Goal: Find specific page/section: Find specific page/section

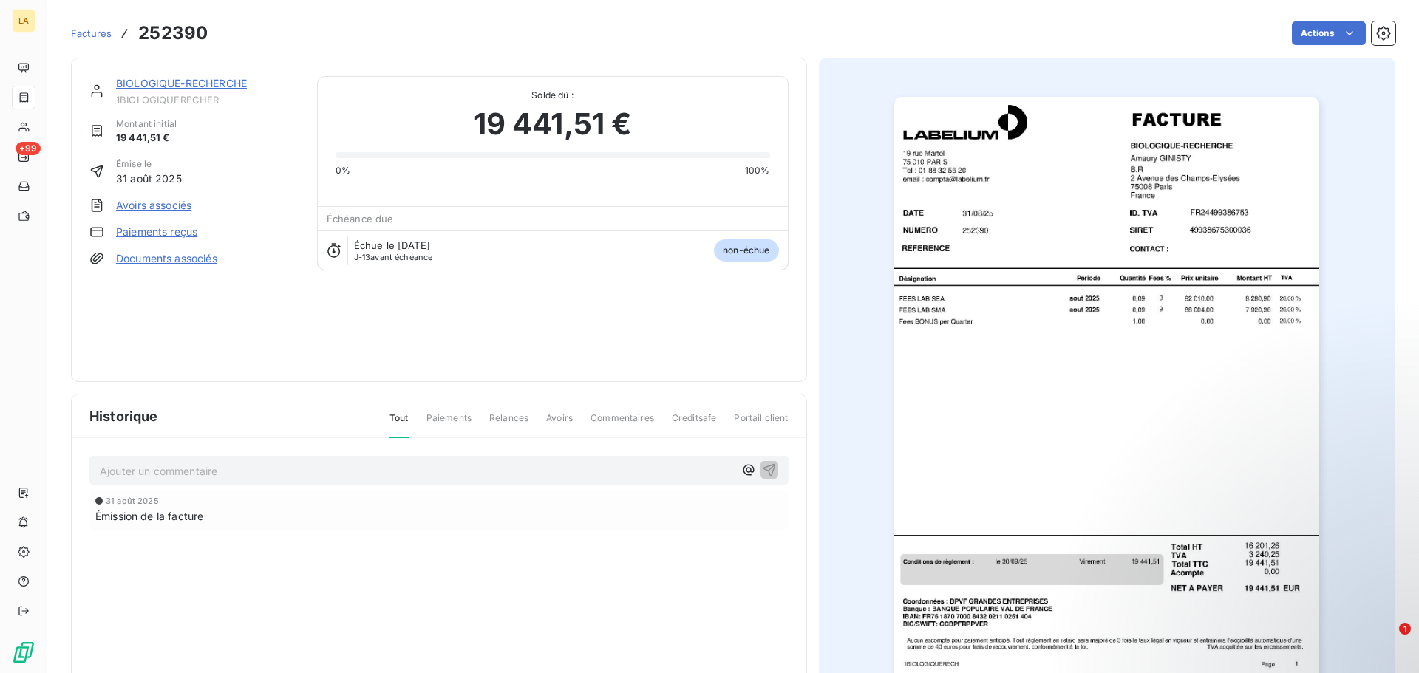
click at [84, 27] on span "Factures" at bounding box center [91, 33] width 41 height 12
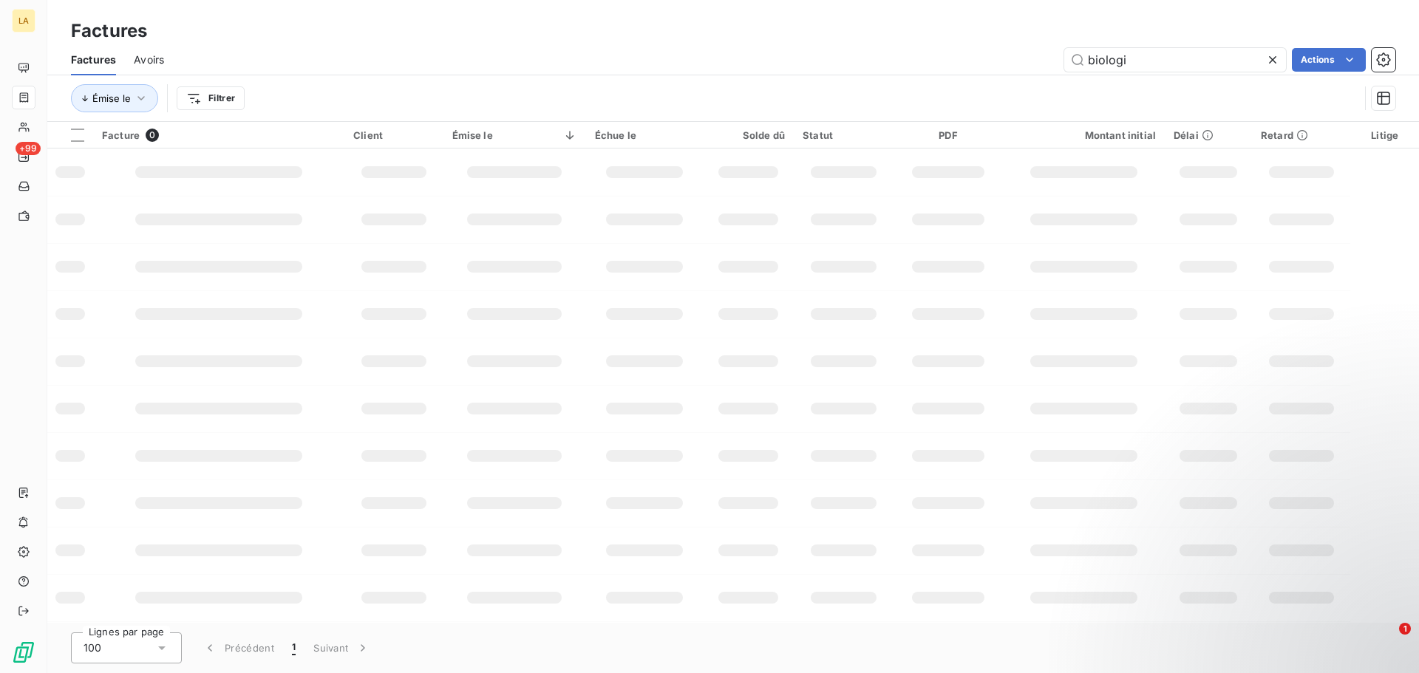
drag, startPoint x: 1146, startPoint y: 55, endPoint x: 991, endPoint y: 26, distance: 157.1
click at [993, 26] on div "Factures Factures Avoirs biologi Actions Émise le Filtrer" at bounding box center [733, 61] width 1372 height 122
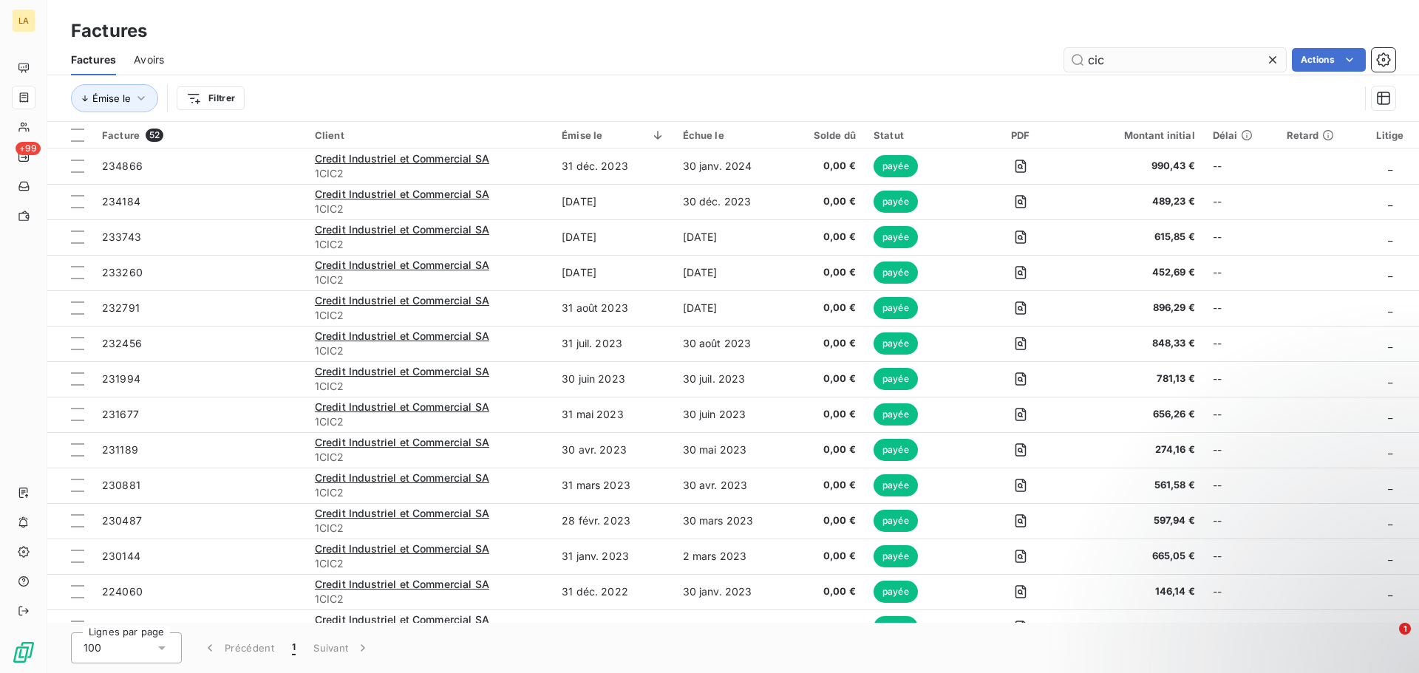
click at [1123, 69] on input "cic" at bounding box center [1175, 60] width 222 height 24
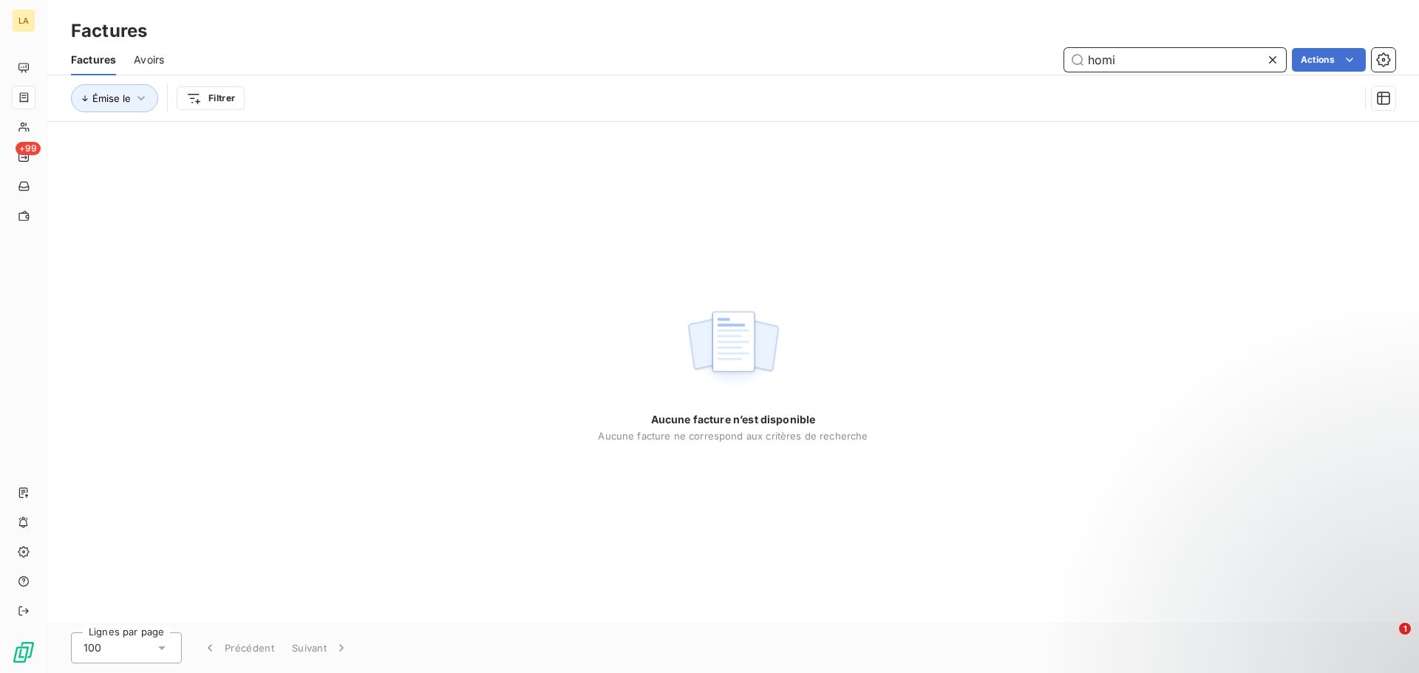
click at [1096, 67] on input "homi" at bounding box center [1175, 60] width 222 height 24
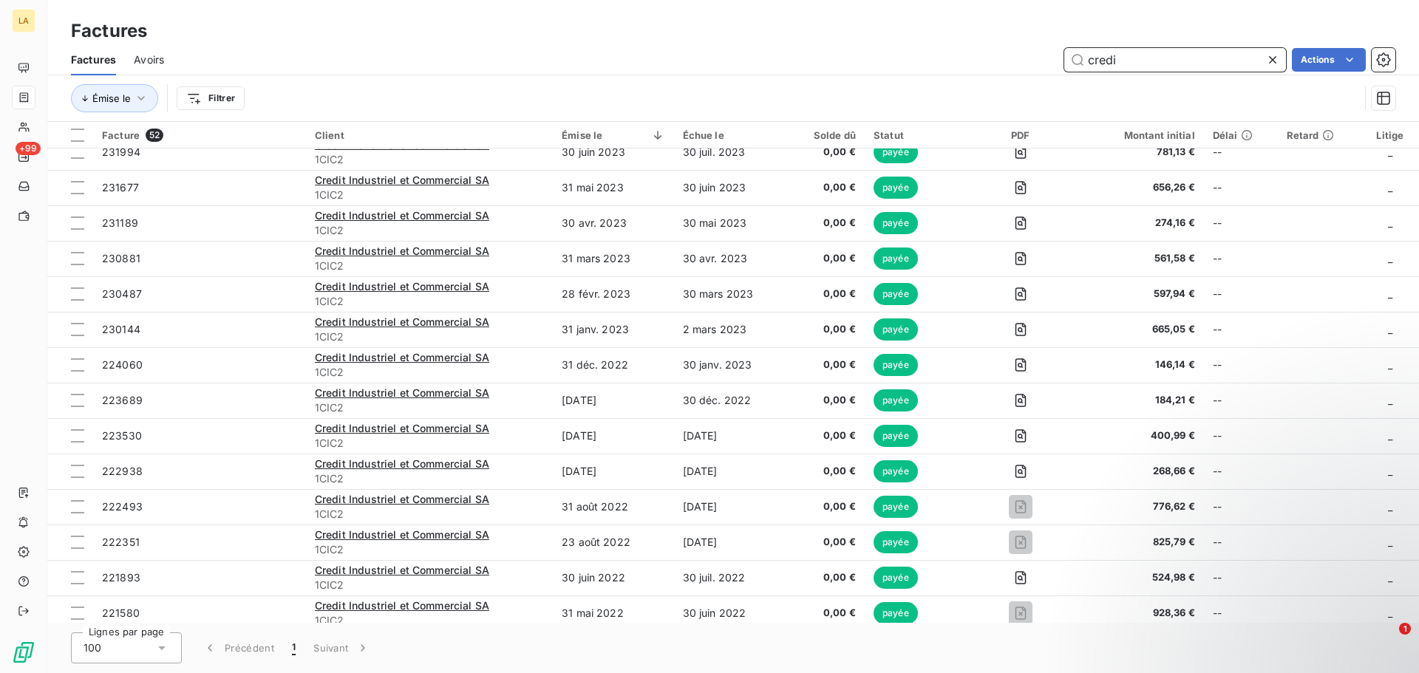
scroll to position [166, 0]
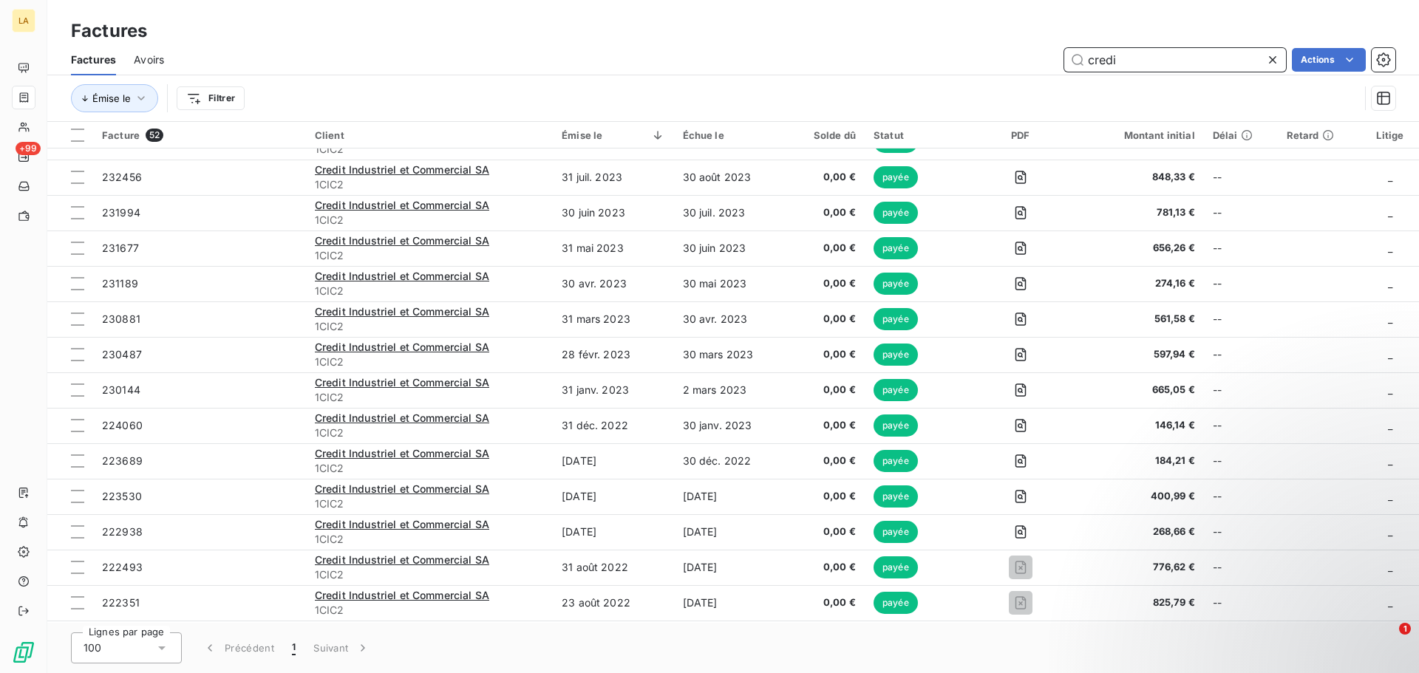
click at [1102, 63] on input "credi" at bounding box center [1175, 60] width 222 height 24
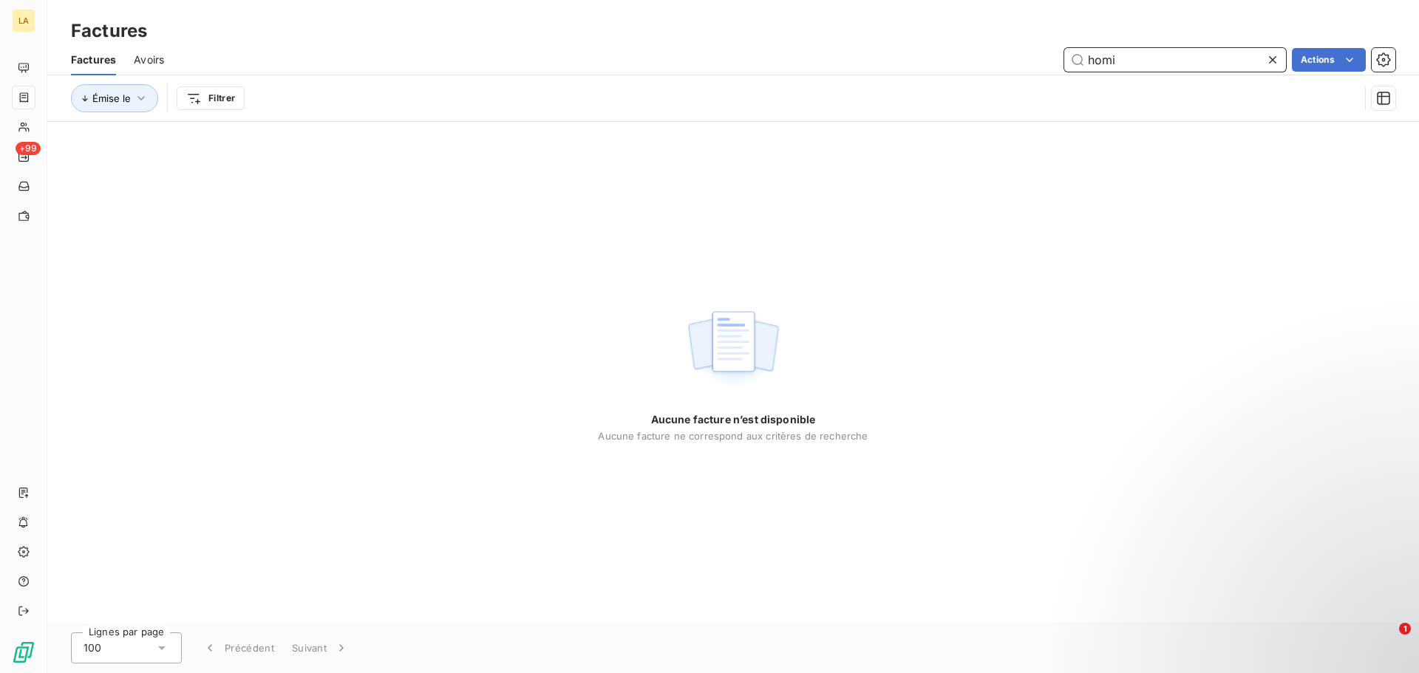
click at [1108, 52] on input "homi" at bounding box center [1175, 60] width 222 height 24
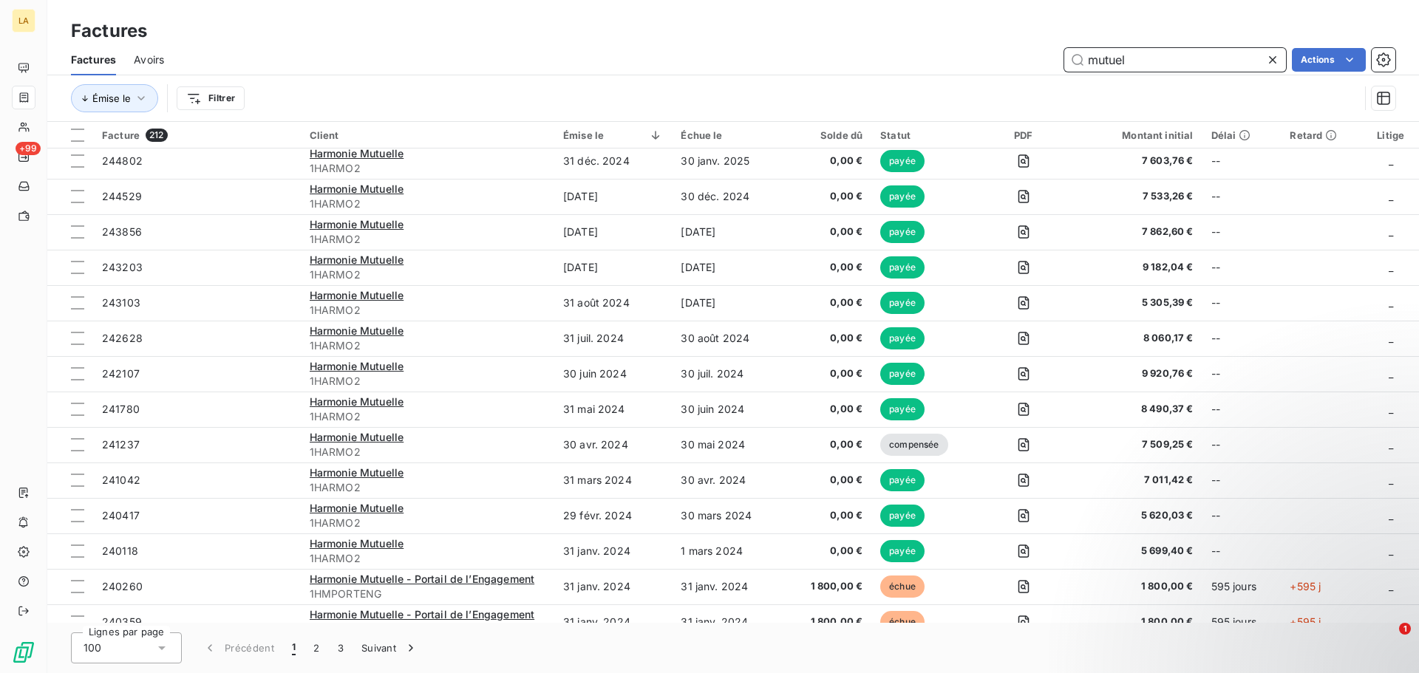
scroll to position [0, 0]
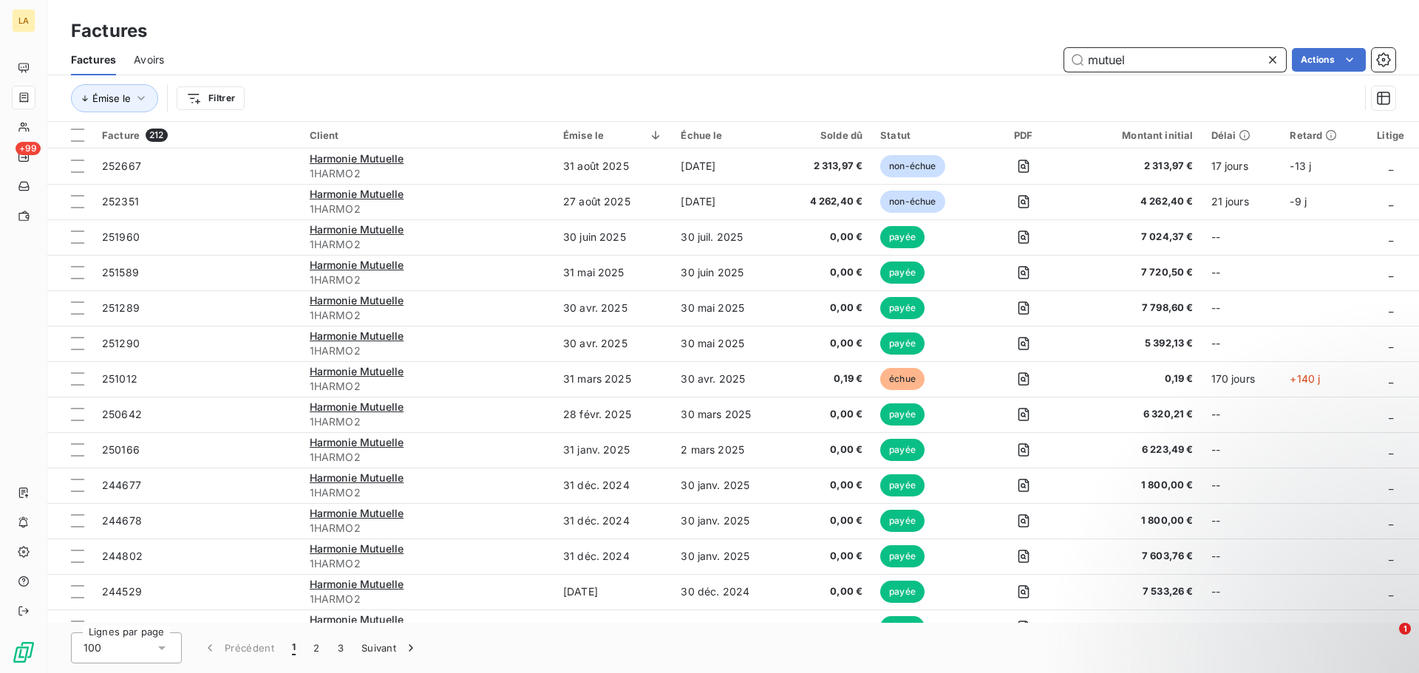
click at [1115, 58] on input "mutuel" at bounding box center [1175, 60] width 222 height 24
type input "homiri"
